Goal: Book appointment/travel/reservation

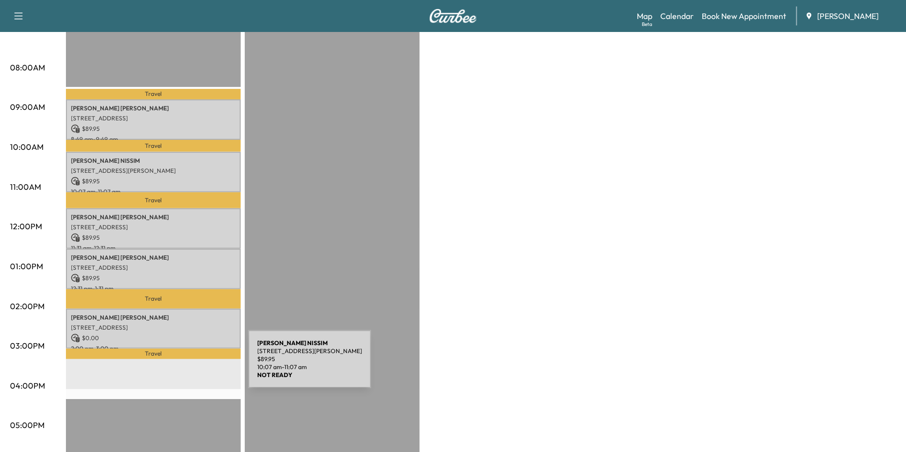
scroll to position [250, 0]
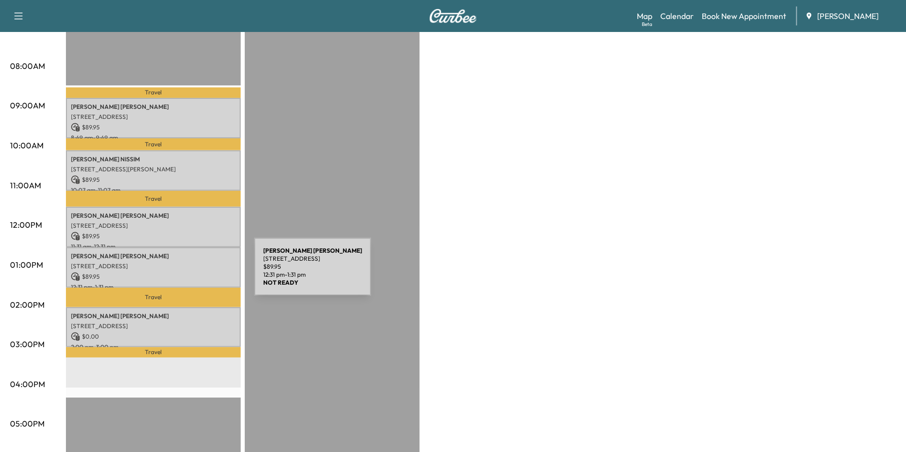
click at [148, 252] on p "[PERSON_NAME]" at bounding box center [153, 256] width 165 height 8
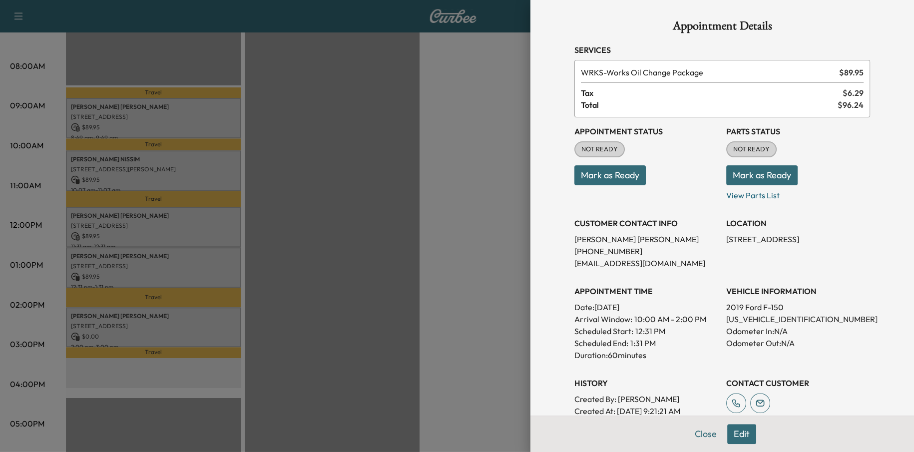
click at [530, 290] on div "Appointment Details Services WRKS - Works Oil Change Package $ 89.95 Tax $ 6.29…" at bounding box center [722, 226] width 384 height 452
click at [502, 303] on div at bounding box center [457, 226] width 914 height 452
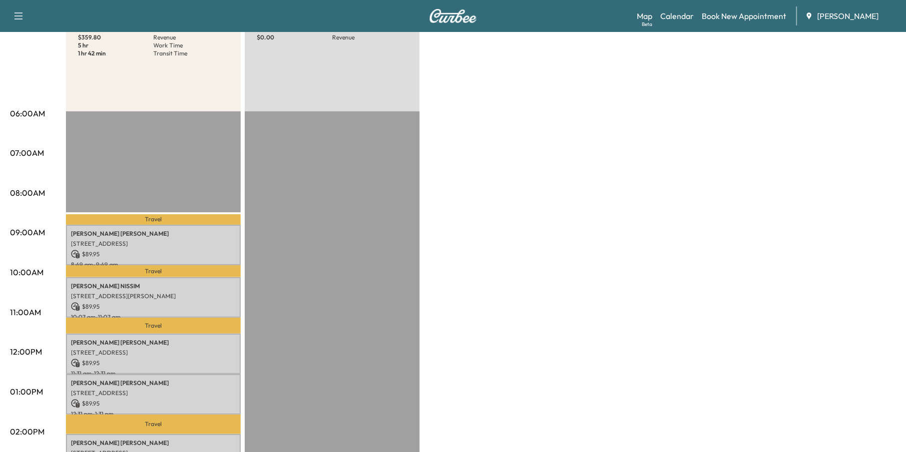
scroll to position [0, 0]
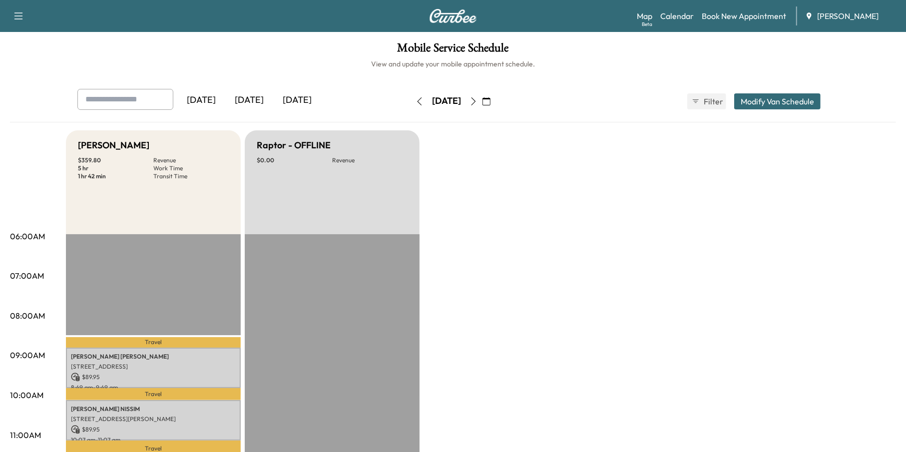
click at [476, 102] on icon "button" at bounding box center [473, 101] width 4 height 8
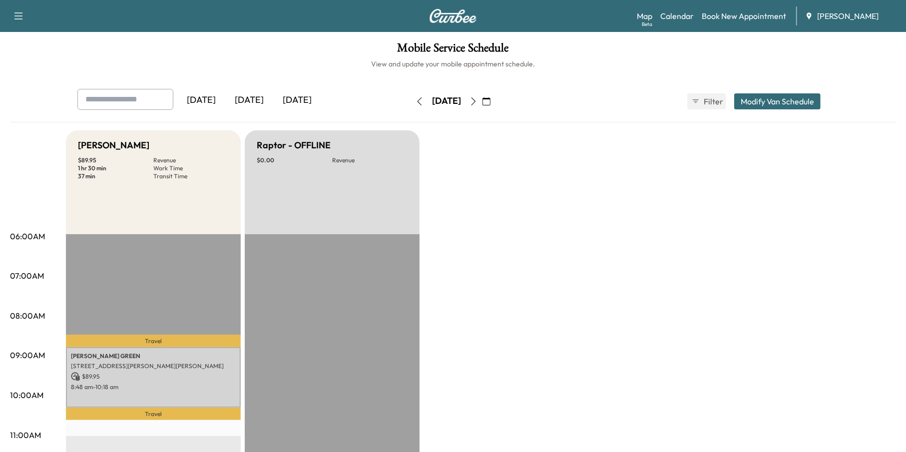
click at [477, 99] on icon "button" at bounding box center [473, 101] width 8 height 8
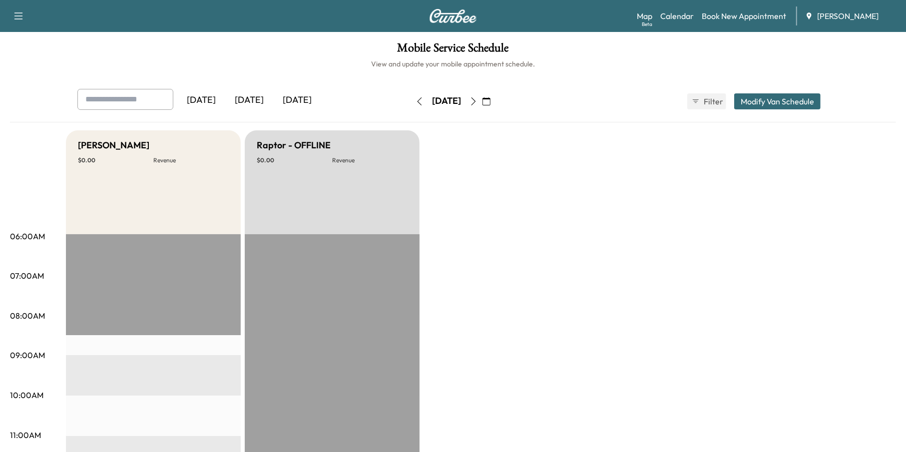
click at [411, 95] on button "button" at bounding box center [419, 101] width 17 height 16
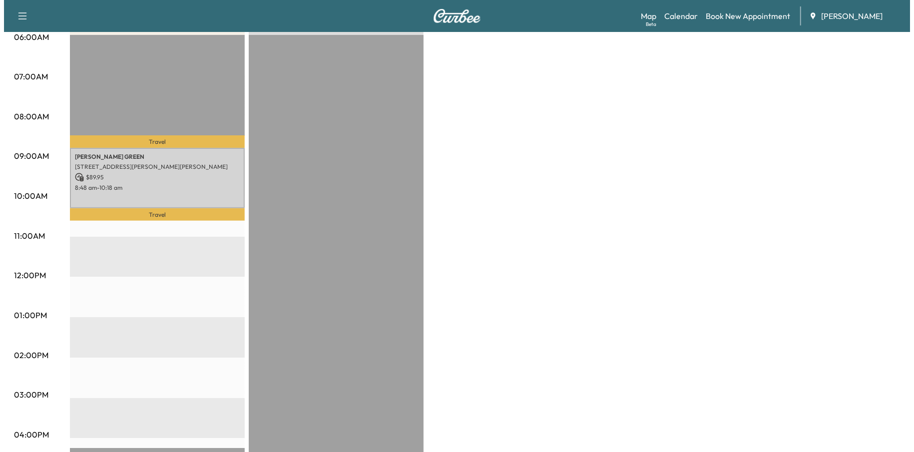
scroll to position [200, 0]
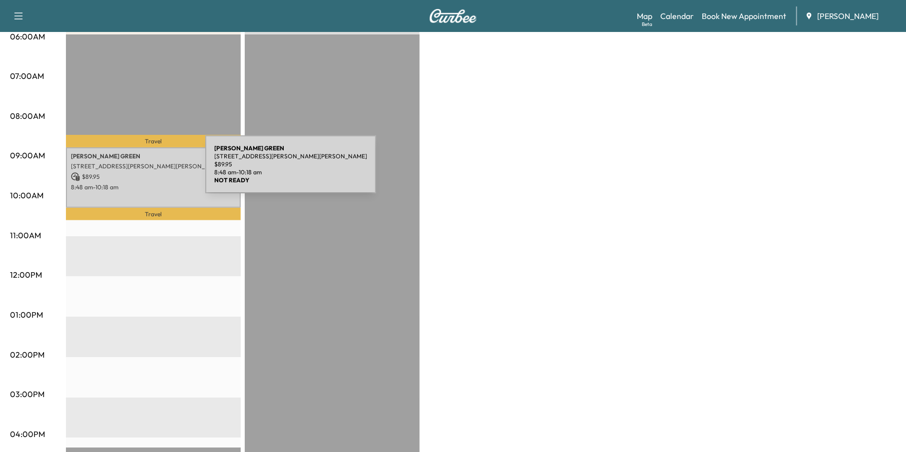
click at [131, 170] on div "[PERSON_NAME] [STREET_ADDRESS][PERSON_NAME][PERSON_NAME] $ 89.95 8:48 am - 10:1…" at bounding box center [153, 177] width 175 height 60
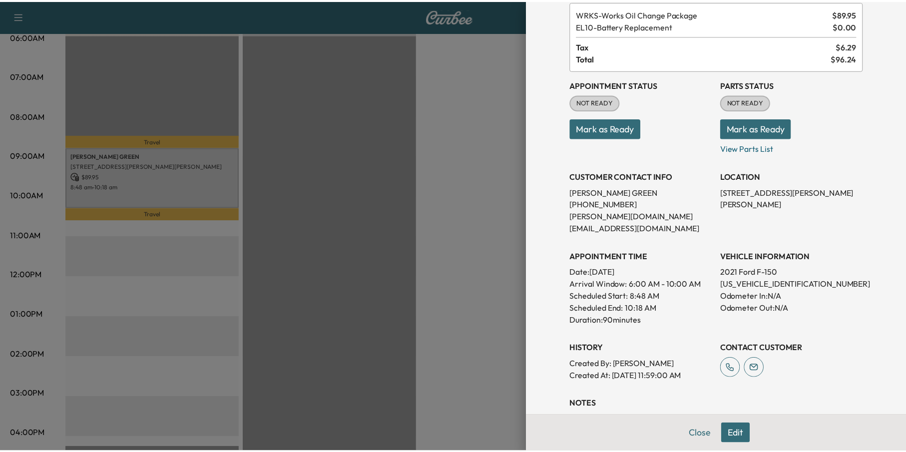
scroll to position [0, 0]
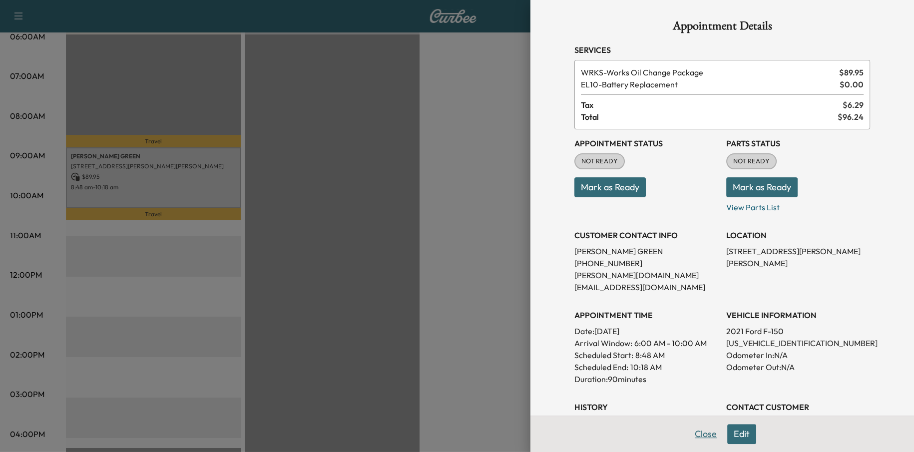
click at [706, 431] on button "Close" at bounding box center [705, 434] width 35 height 20
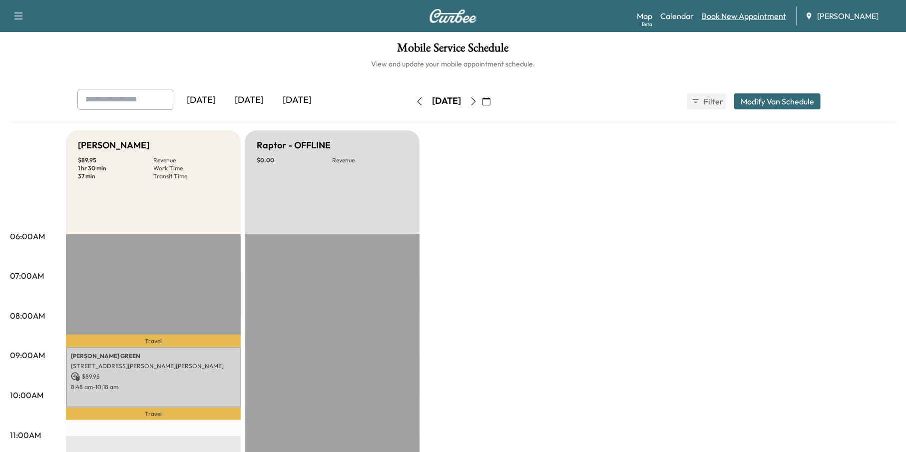
click at [724, 18] on link "Book New Appointment" at bounding box center [744, 16] width 84 height 12
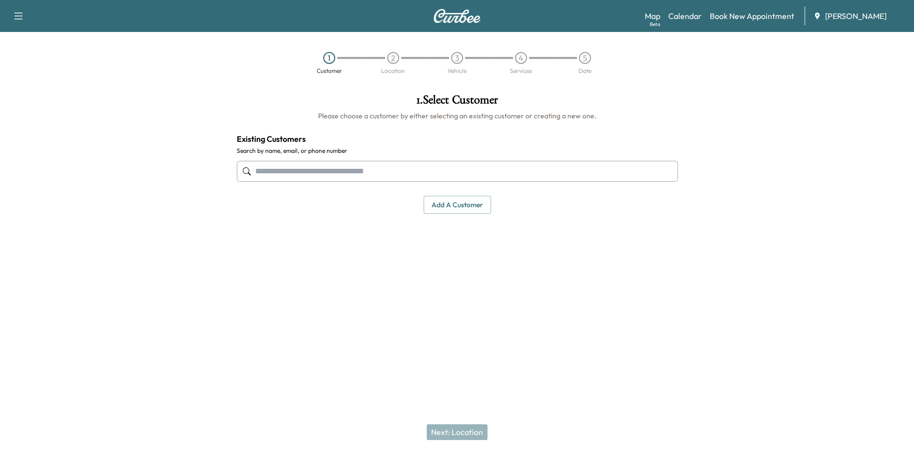
paste input "**********"
type input "**********"
click at [376, 312] on div at bounding box center [457, 328] width 914 height 32
click at [478, 203] on button "Add a customer" at bounding box center [456, 205] width 67 height 18
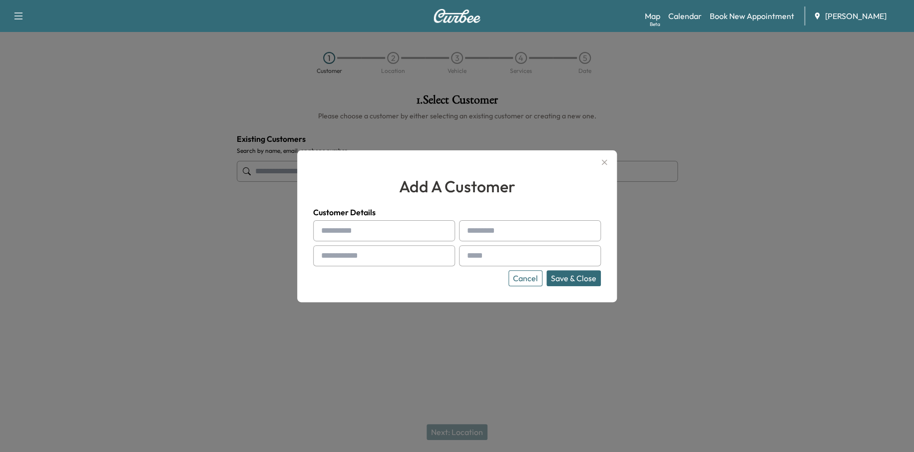
click at [122, 55] on div at bounding box center [457, 226] width 914 height 452
